Goal: Task Accomplishment & Management: Complete application form

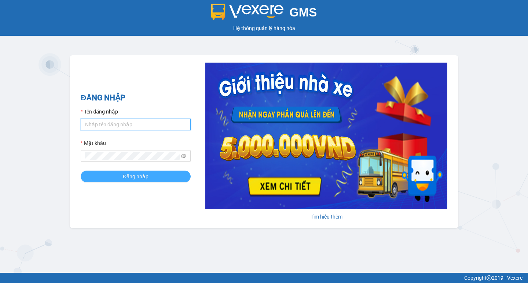
type input "hoangmaisg.kimma"
drag, startPoint x: 127, startPoint y: 173, endPoint x: 120, endPoint y: 175, distance: 6.5
click at [127, 173] on span "Đăng nhập" at bounding box center [136, 177] width 26 height 8
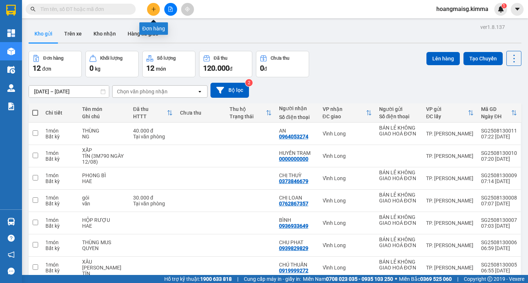
click at [154, 11] on icon "plus" at bounding box center [153, 9] width 5 height 5
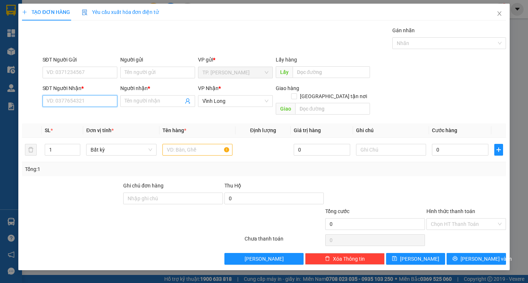
click at [116, 105] on input "SĐT Người Nhận *" at bounding box center [80, 101] width 75 height 12
type input "02703823665"
click at [87, 120] on div "02703823665 - HUYỀN TRẠM" at bounding box center [80, 116] width 67 height 8
type input "HUYỀN TRẠM"
type input "02703823665"
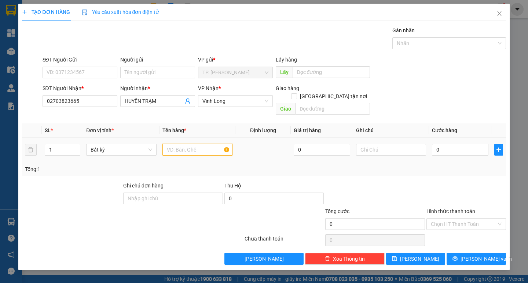
click at [187, 144] on input "text" at bounding box center [197, 150] width 70 height 12
type input "XAP"
click at [371, 144] on input "text" at bounding box center [391, 150] width 70 height 12
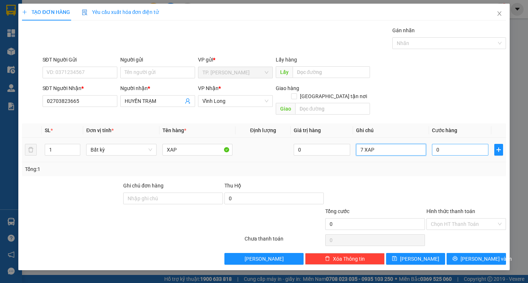
type input "7 XAP"
type input "1"
type input "18"
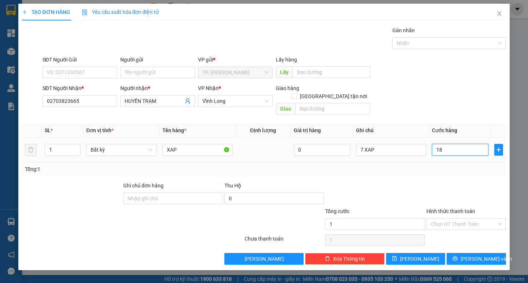
type input "18"
type input "185"
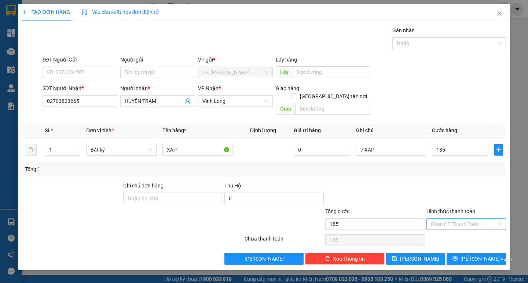
type input "185.000"
drag, startPoint x: 458, startPoint y: 215, endPoint x: 456, endPoint y: 221, distance: 6.4
click at [457, 219] on input "Hình thức thanh toán" at bounding box center [464, 224] width 66 height 11
drag, startPoint x: 456, startPoint y: 231, endPoint x: 460, endPoint y: 242, distance: 11.4
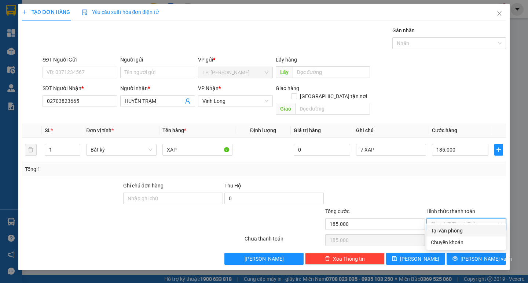
click at [456, 232] on div "Tại văn phòng" at bounding box center [466, 231] width 71 height 8
type input "0"
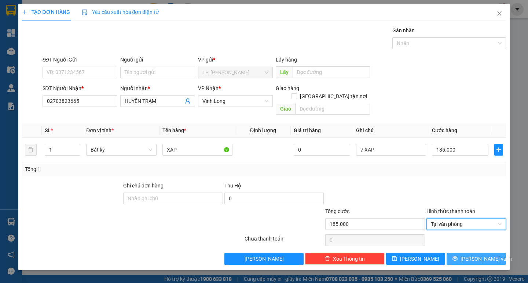
click at [458, 256] on icon "printer" at bounding box center [455, 258] width 5 height 5
